Goal: Transaction & Acquisition: Purchase product/service

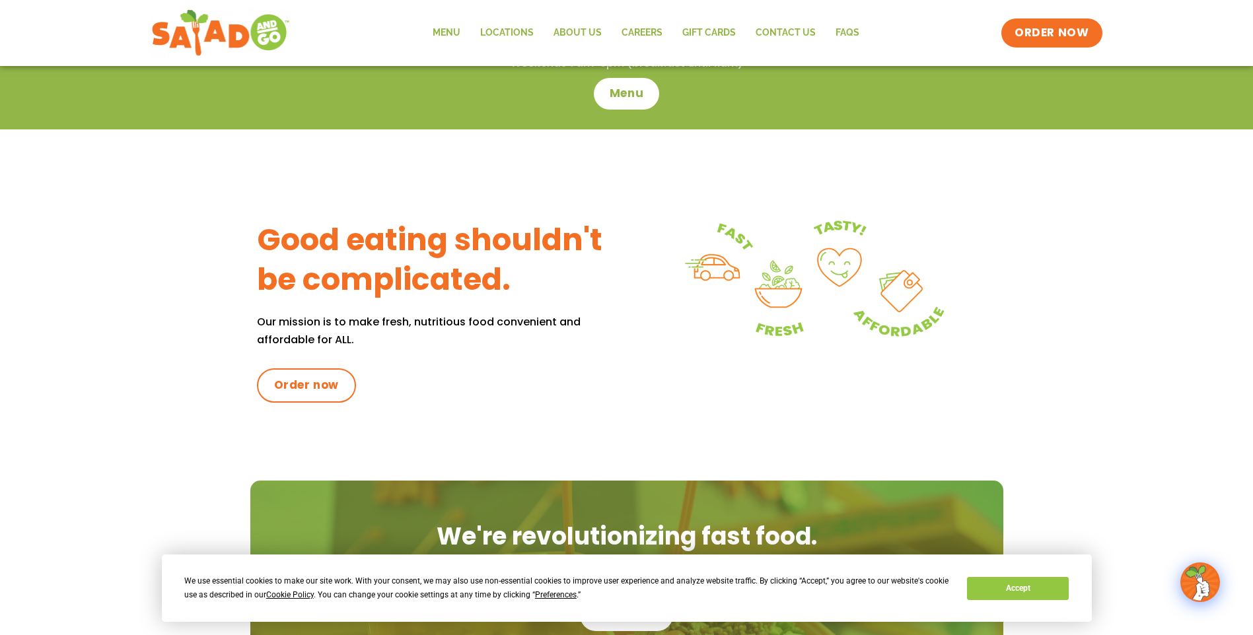
scroll to position [392, 0]
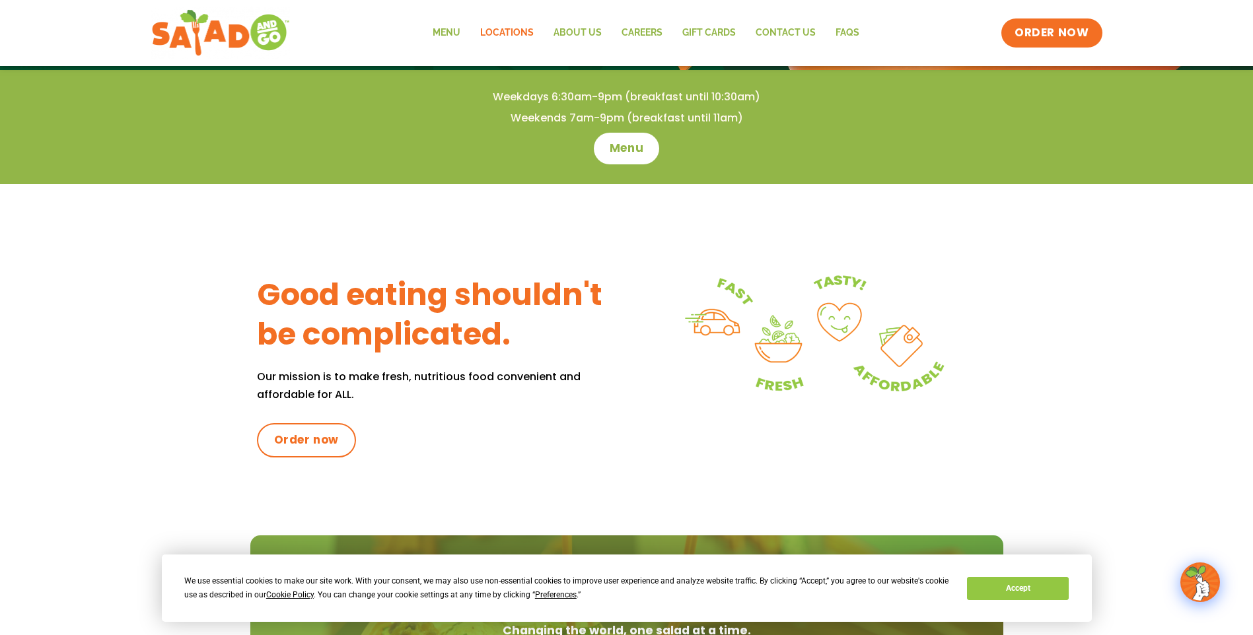
click at [503, 31] on link "Locations" at bounding box center [506, 33] width 73 height 30
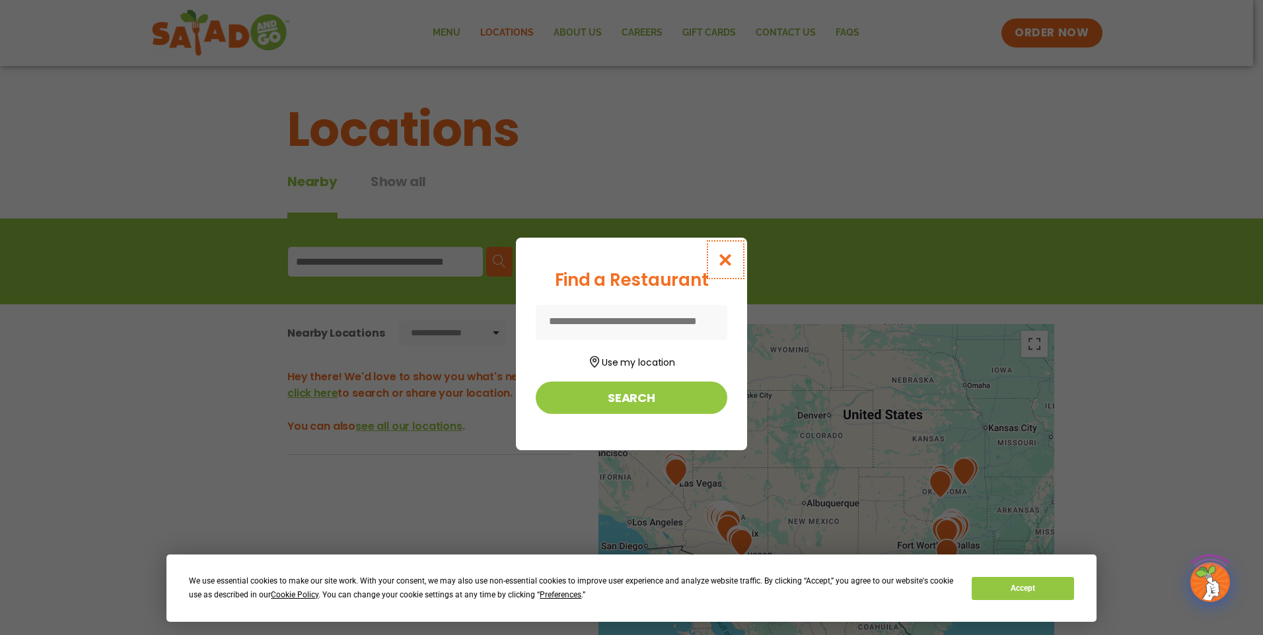
click at [729, 254] on icon "Close modal" at bounding box center [725, 260] width 17 height 14
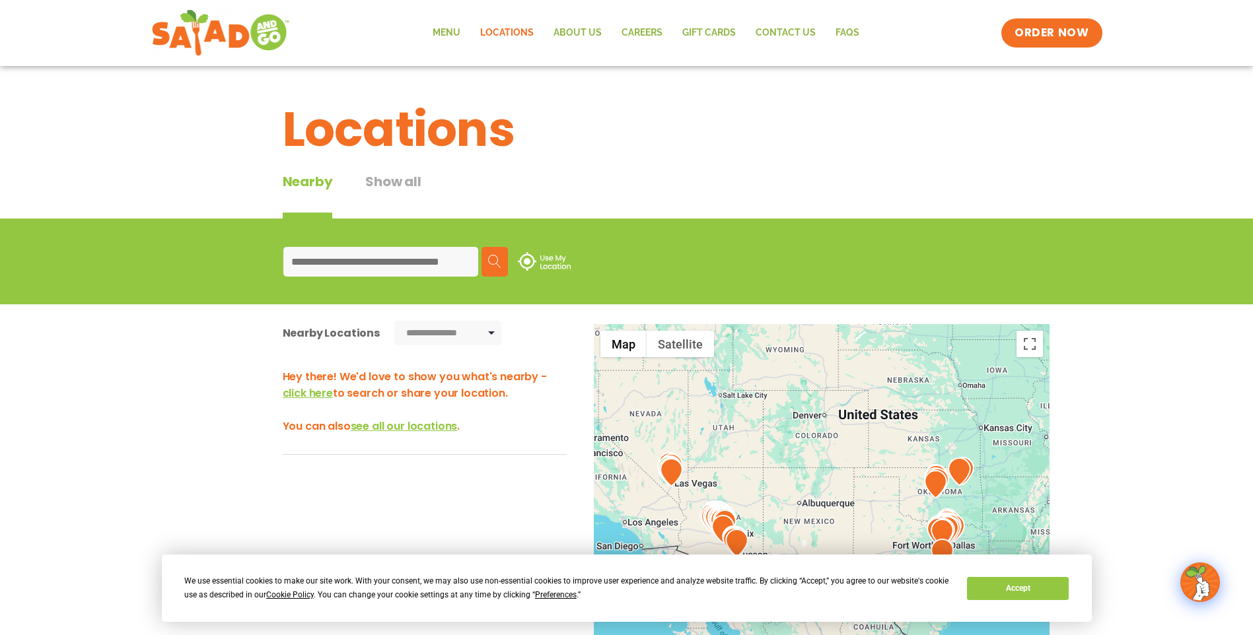
scroll to position [132, 0]
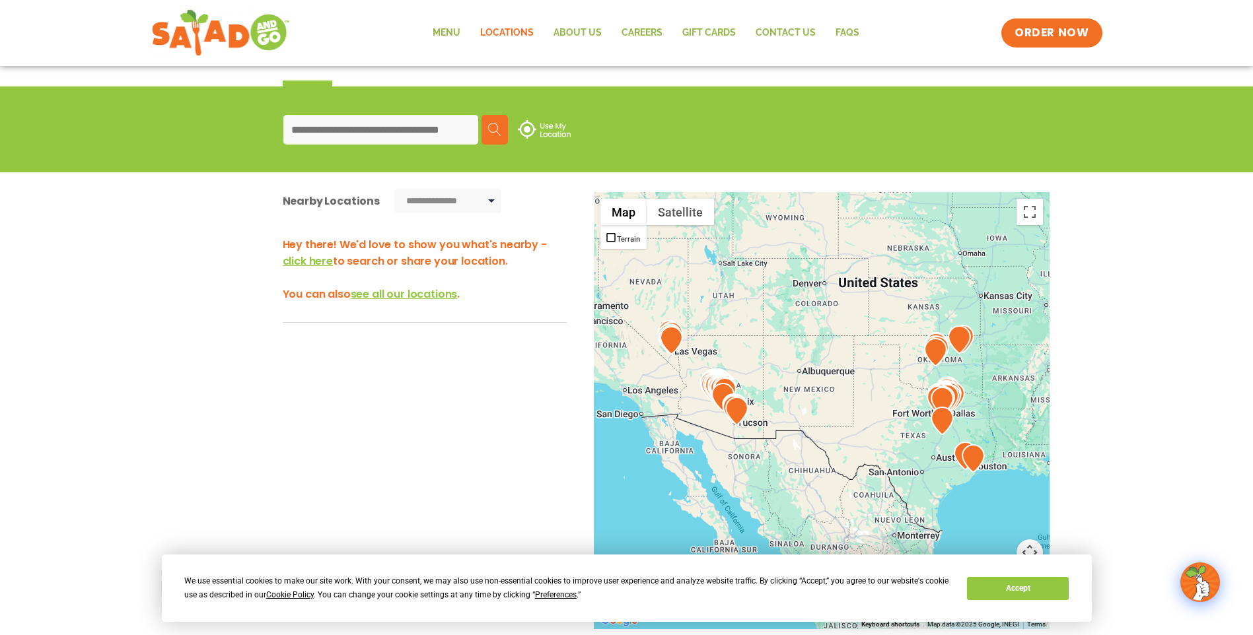
click at [412, 129] on input at bounding box center [380, 130] width 195 height 30
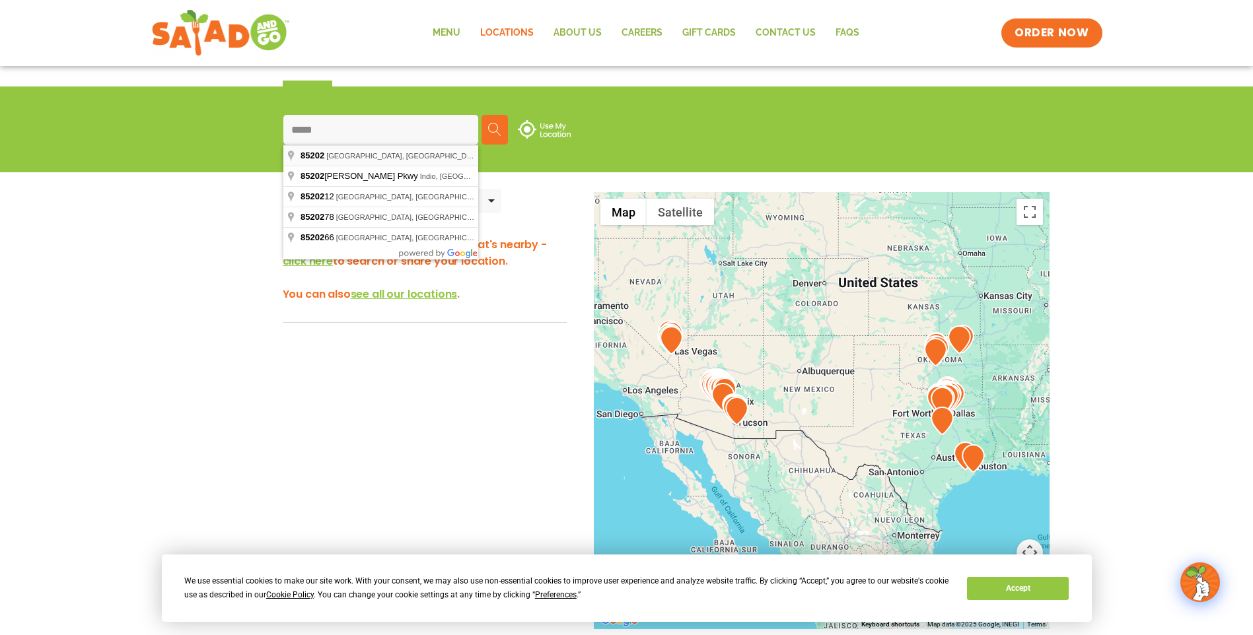
type input "**********"
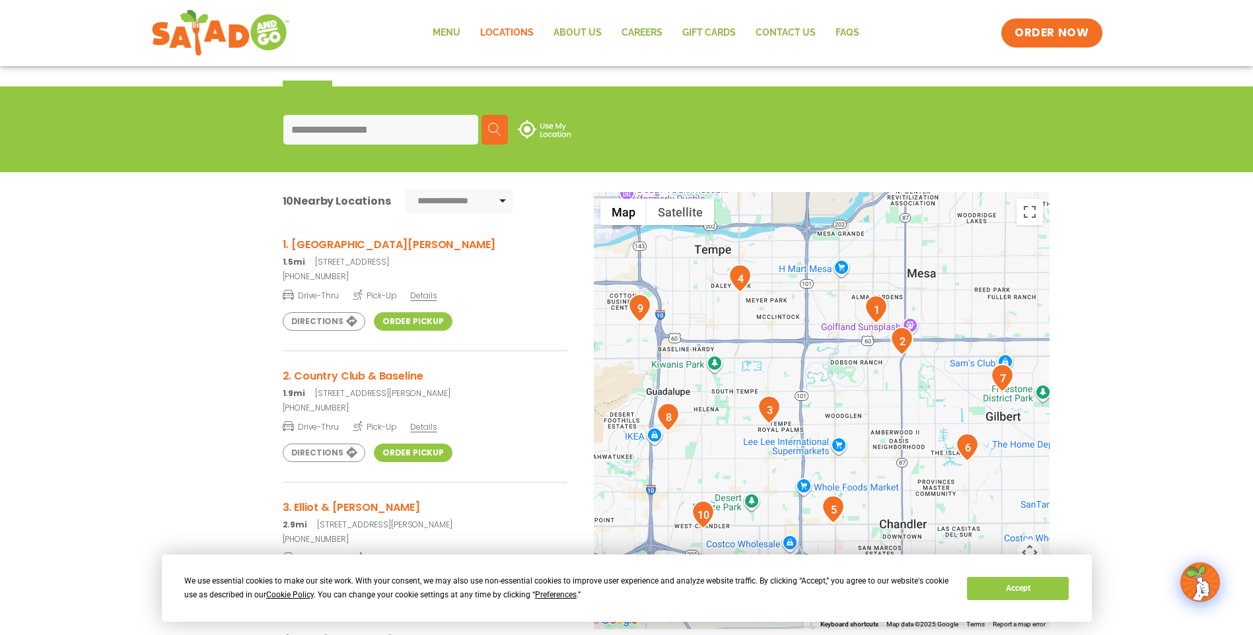
click at [873, 312] on img "1" at bounding box center [876, 309] width 23 height 28
click at [394, 323] on link "Order Pickup" at bounding box center [413, 321] width 79 height 18
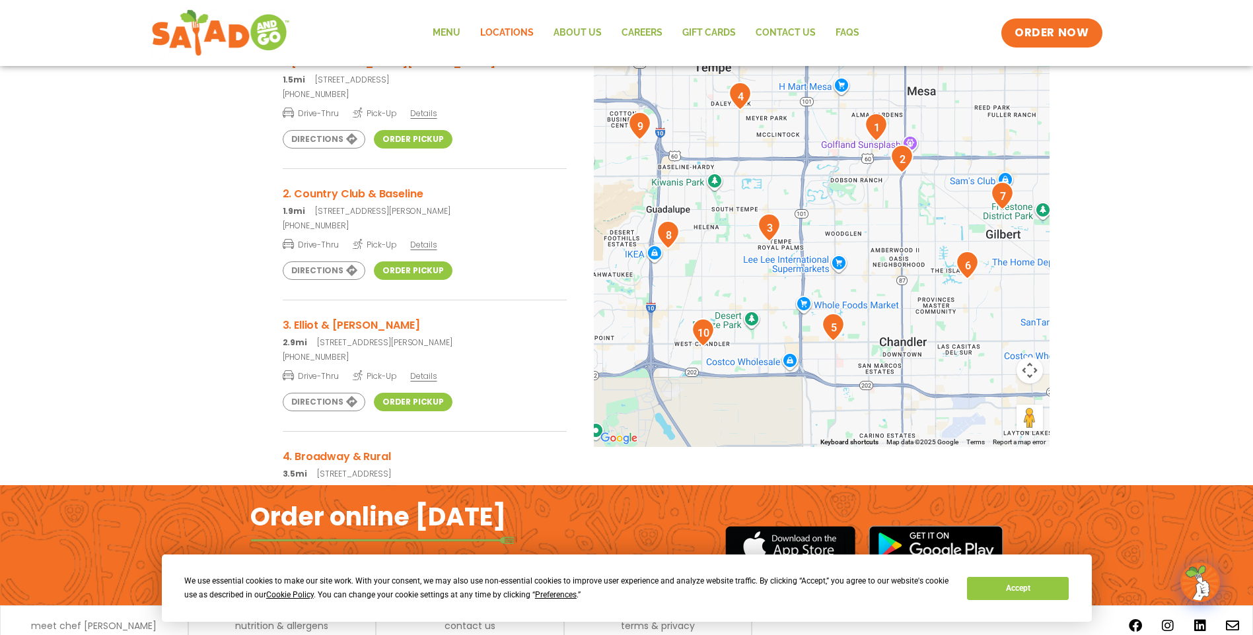
scroll to position [367, 0]
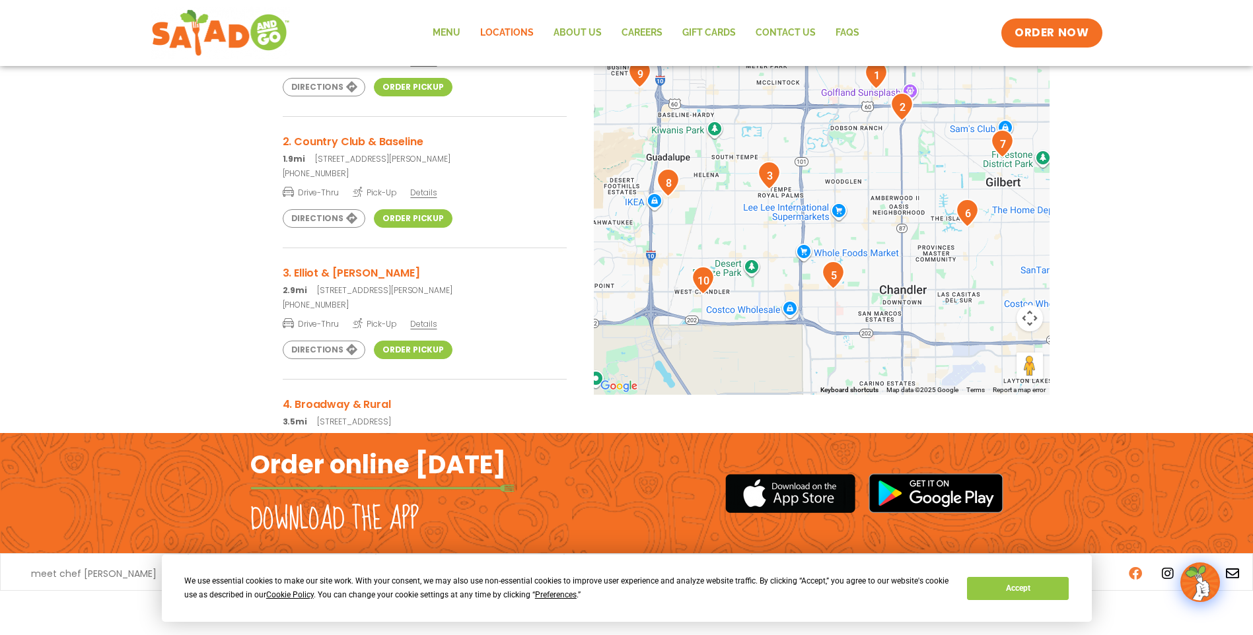
click at [1136, 573] on icon at bounding box center [1135, 573] width 13 height 13
click at [876, 80] on img "1" at bounding box center [876, 75] width 23 height 28
click at [450, 26] on link "Menu" at bounding box center [447, 33] width 48 height 30
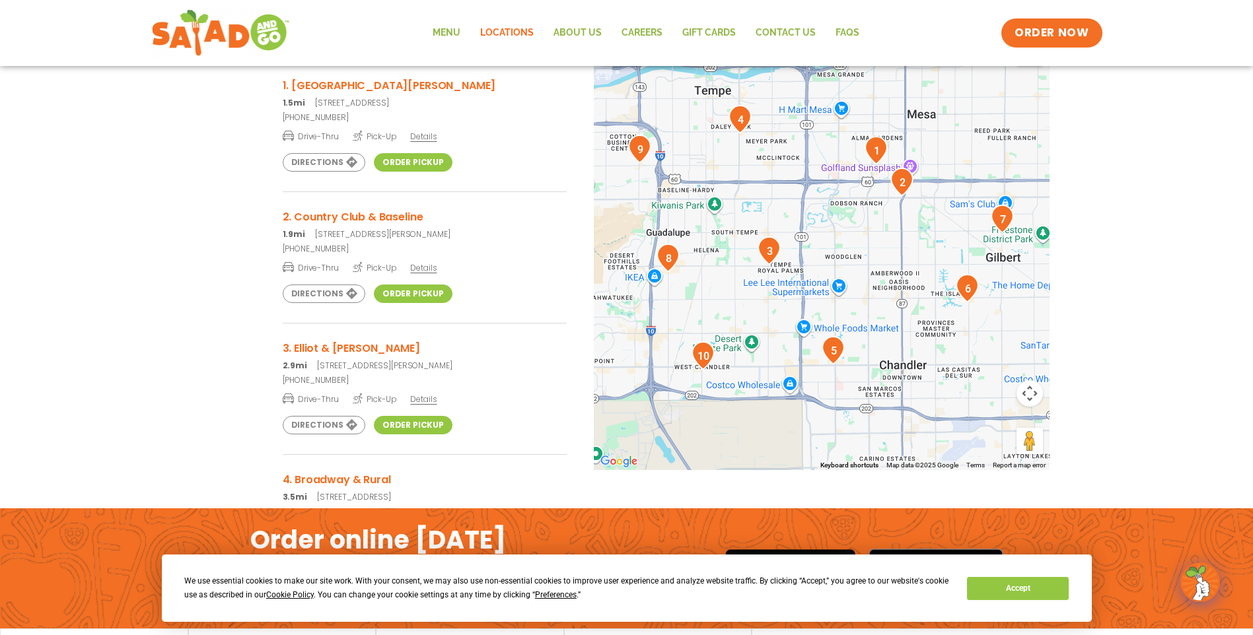
scroll to position [168, 0]
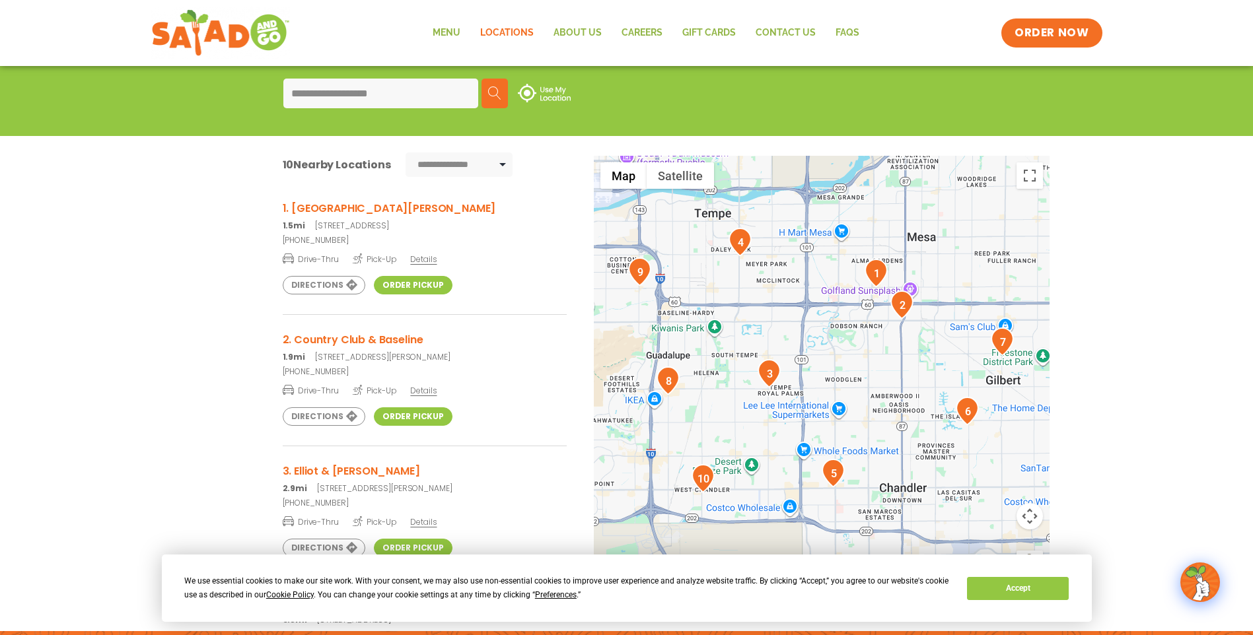
click at [357, 207] on h3 "1. Southern & Alma School" at bounding box center [425, 208] width 284 height 17
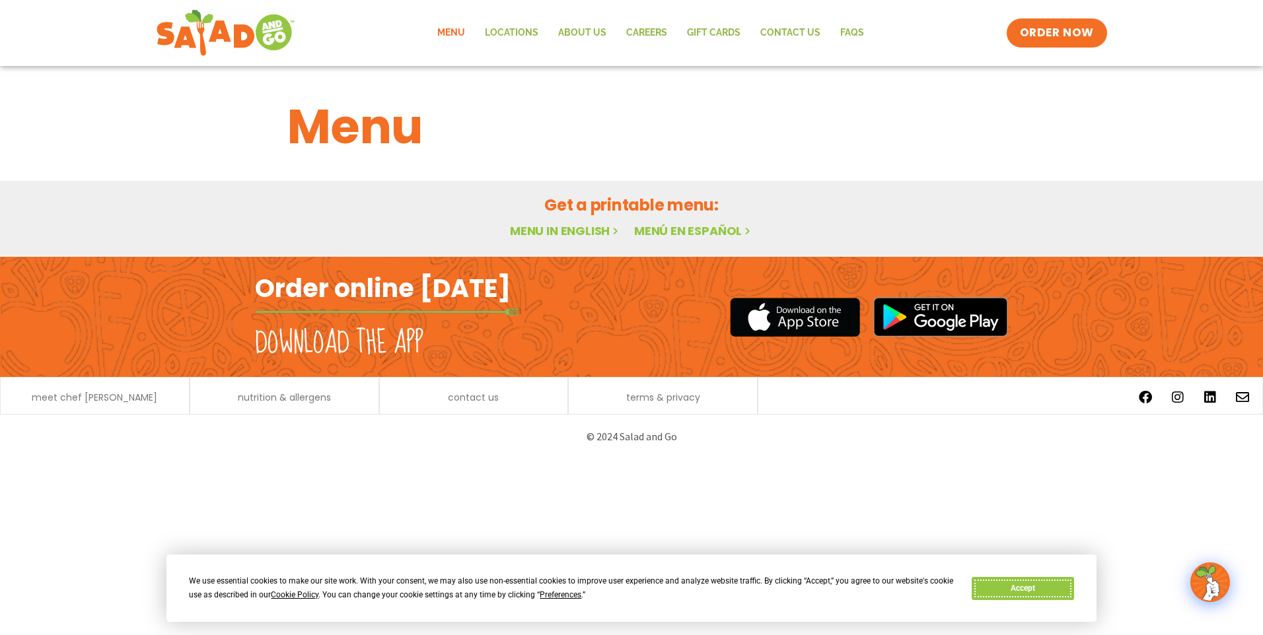
click at [1006, 591] on button "Accept" at bounding box center [1023, 588] width 102 height 23
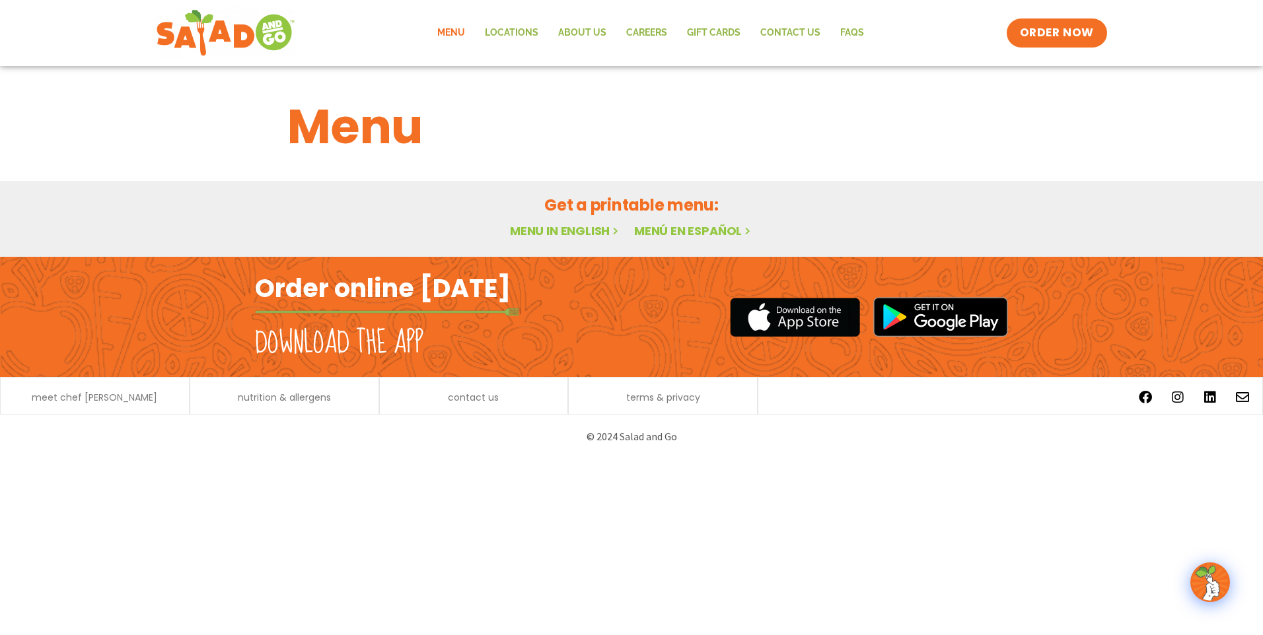
click at [585, 227] on link "Menu in English" at bounding box center [565, 231] width 111 height 17
click at [457, 31] on link "Menu" at bounding box center [451, 33] width 48 height 30
click at [460, 27] on link "Menu" at bounding box center [451, 33] width 48 height 30
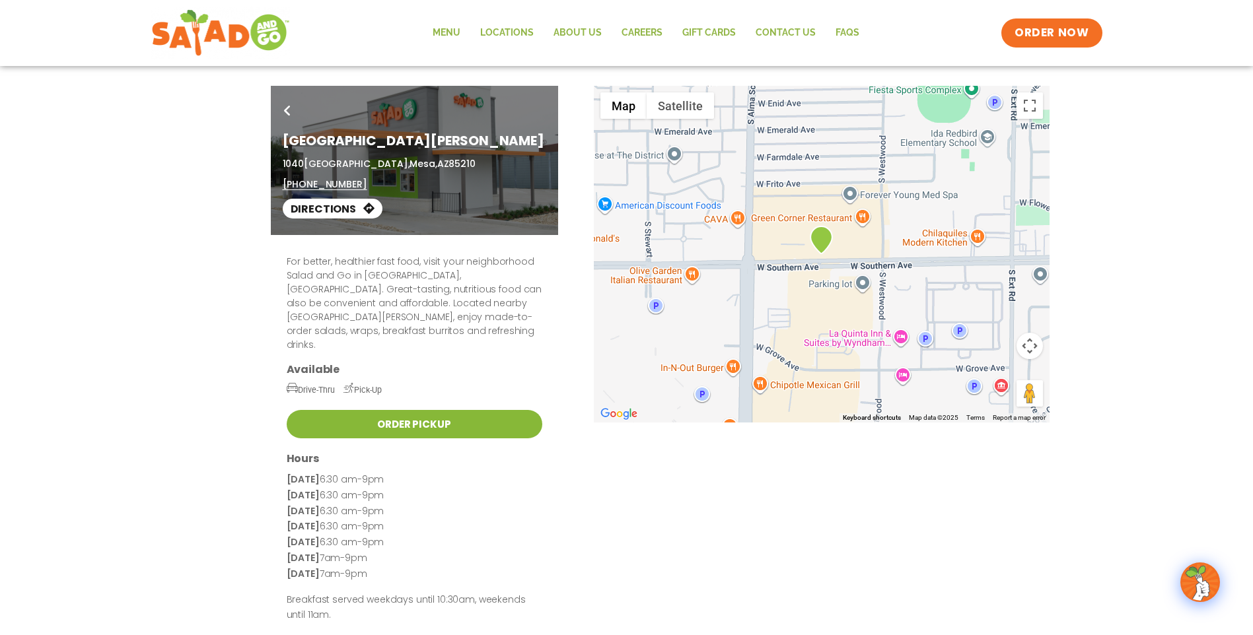
click at [446, 410] on link "Order Pickup" at bounding box center [415, 424] width 256 height 28
